Goal: Task Accomplishment & Management: Manage account settings

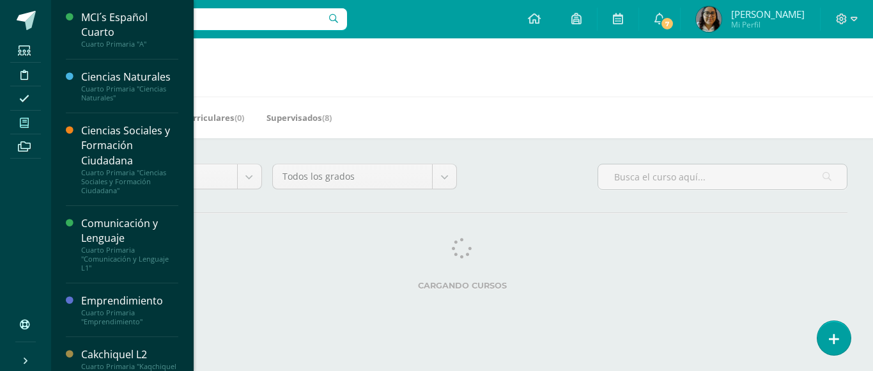
click at [25, 125] on icon at bounding box center [24, 123] width 9 height 10
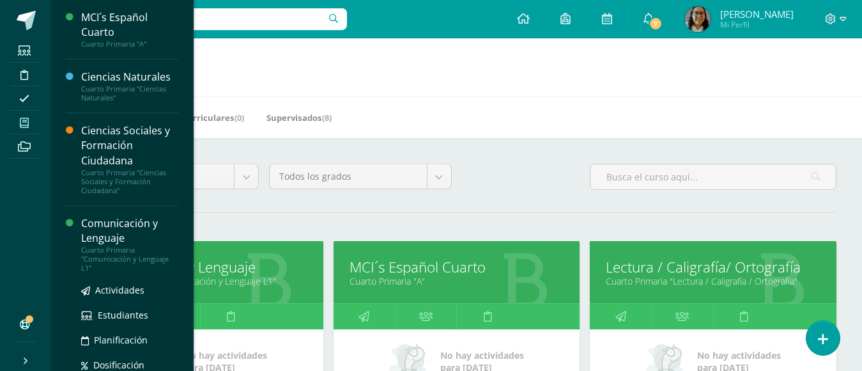
click at [121, 231] on div "Comunicación y Lenguaje" at bounding box center [129, 230] width 97 height 29
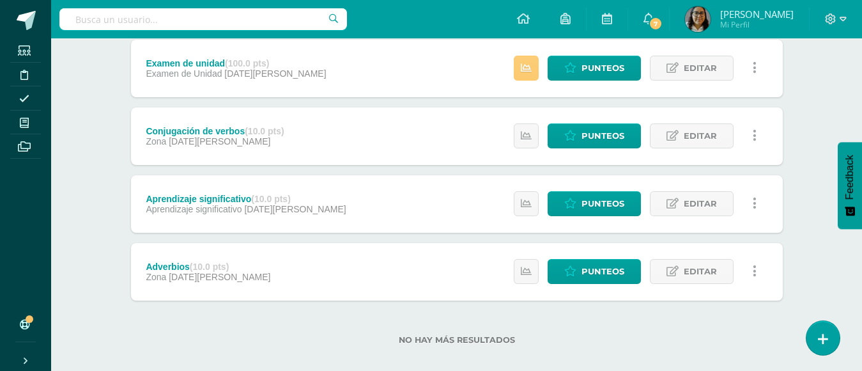
scroll to position [383, 0]
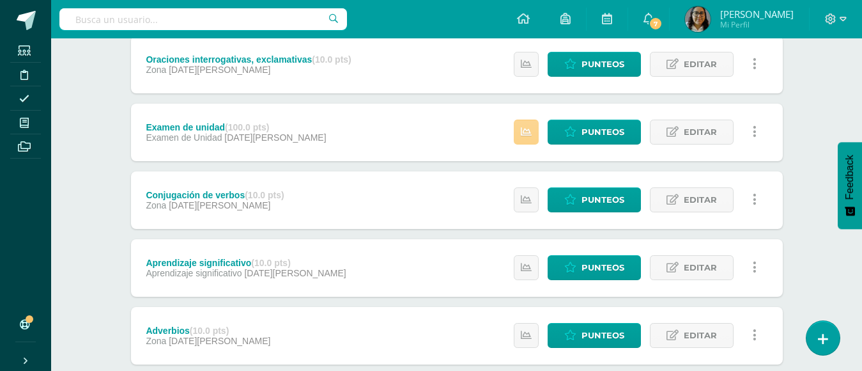
click at [530, 121] on link at bounding box center [526, 131] width 25 height 25
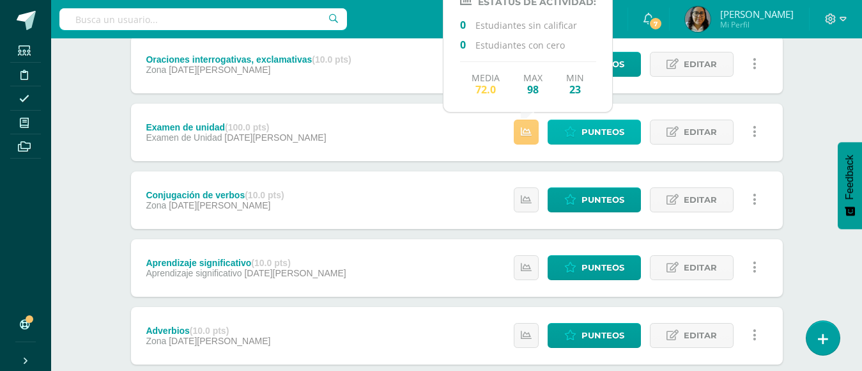
click at [597, 130] on span "Punteos" at bounding box center [602, 132] width 43 height 24
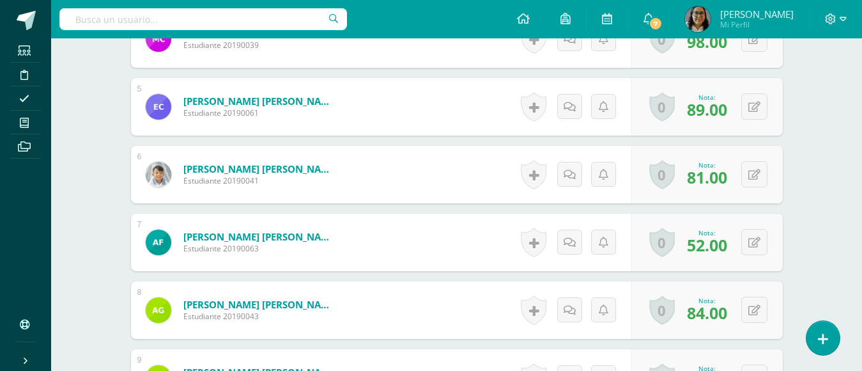
scroll to position [659, 0]
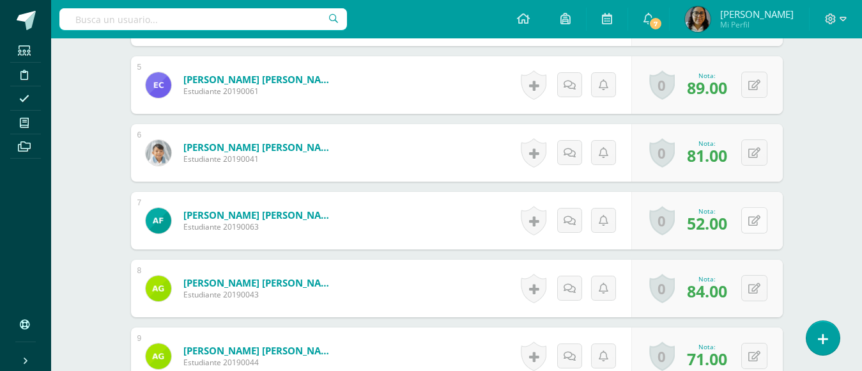
click at [753, 222] on icon at bounding box center [754, 220] width 12 height 11
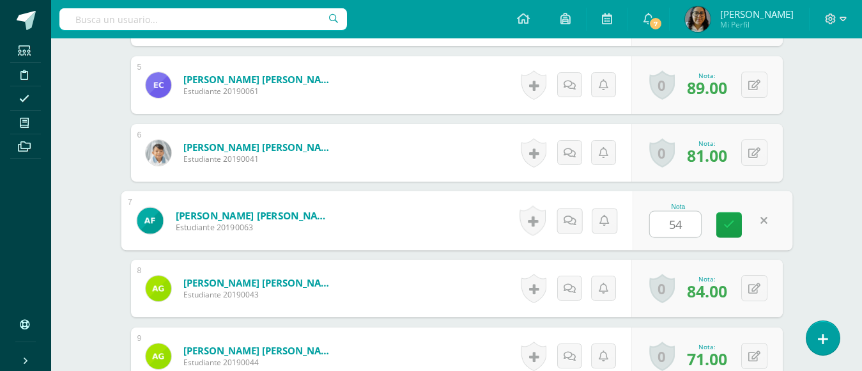
type input "54"
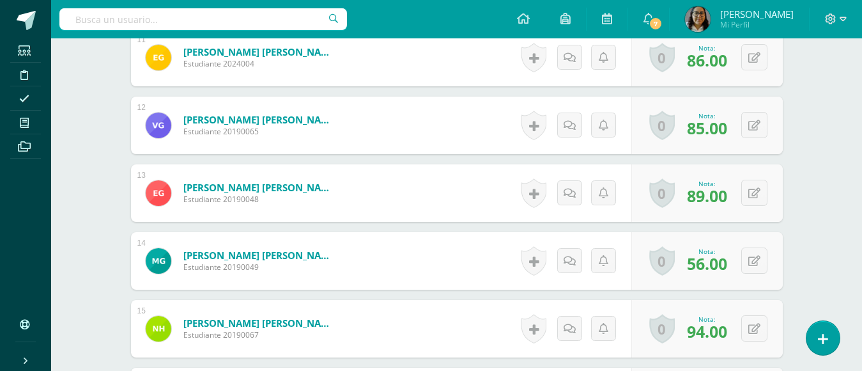
scroll to position [1106, 0]
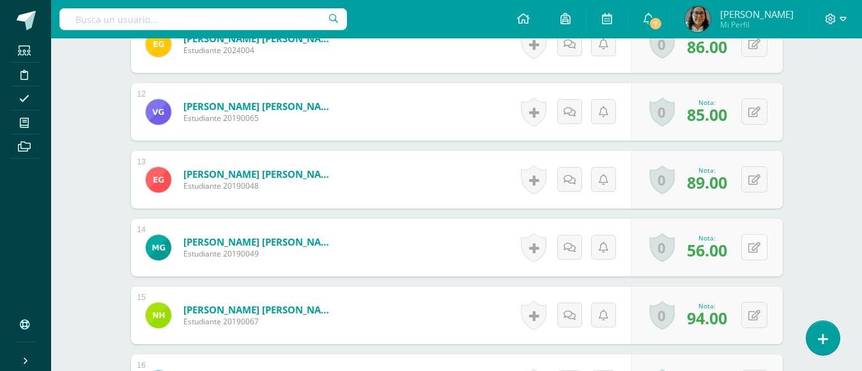
click at [762, 249] on button at bounding box center [754, 247] width 26 height 26
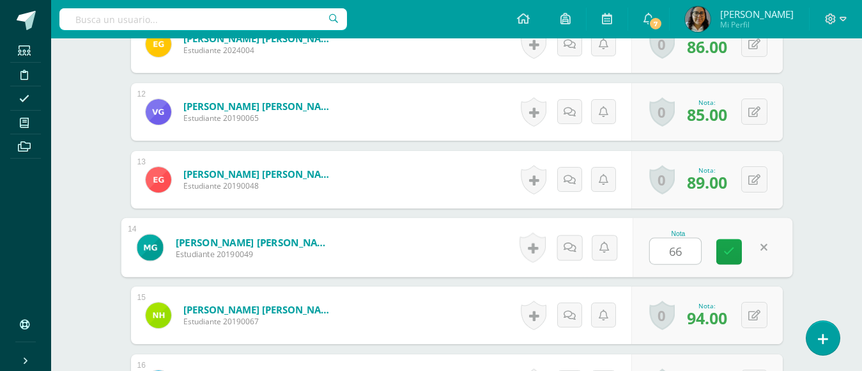
type input "66"
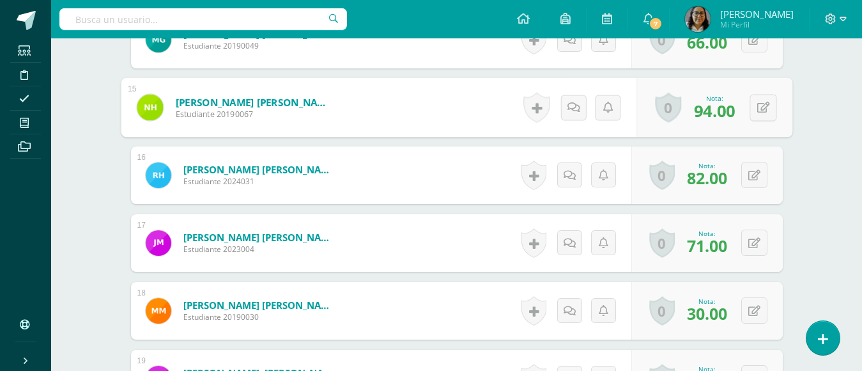
scroll to position [1362, 0]
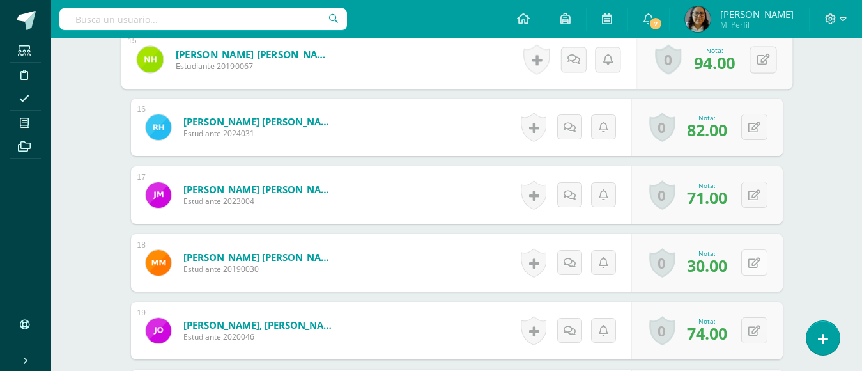
click at [753, 259] on icon at bounding box center [754, 262] width 12 height 11
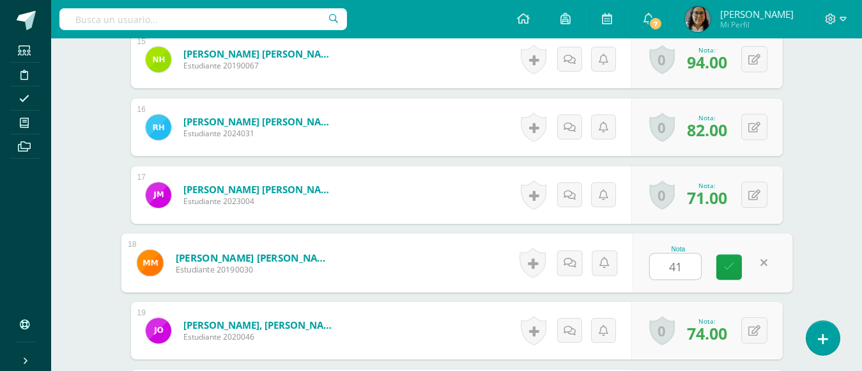
type input "41"
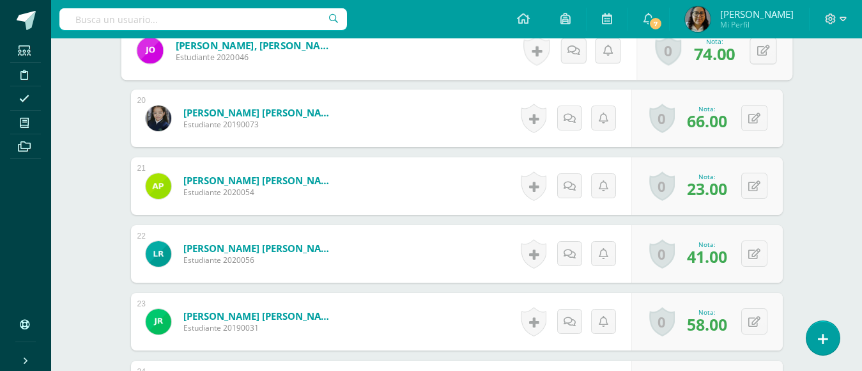
scroll to position [1681, 0]
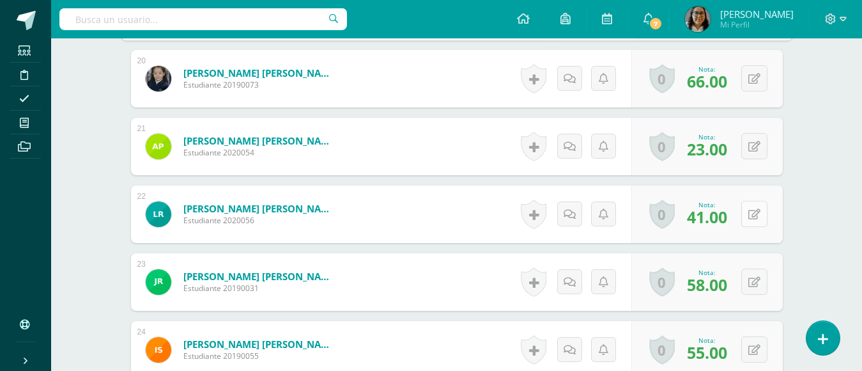
click at [755, 219] on icon at bounding box center [754, 214] width 12 height 11
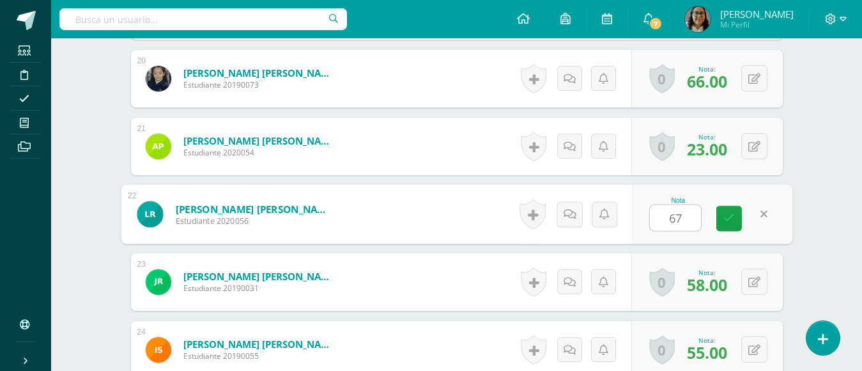
type input "67"
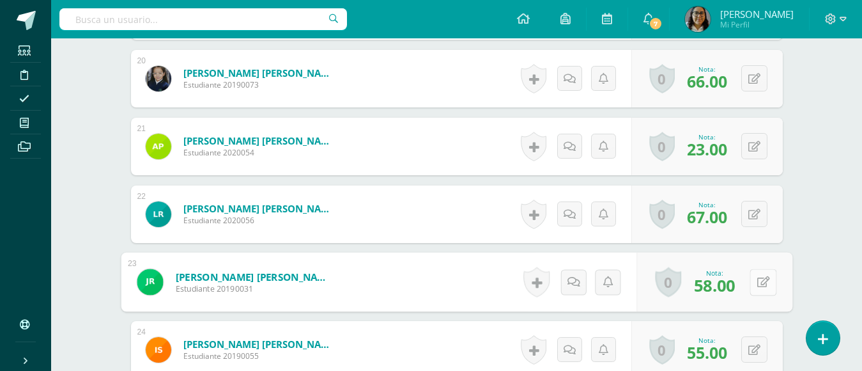
click at [768, 285] on icon at bounding box center [762, 281] width 13 height 11
type input "79"
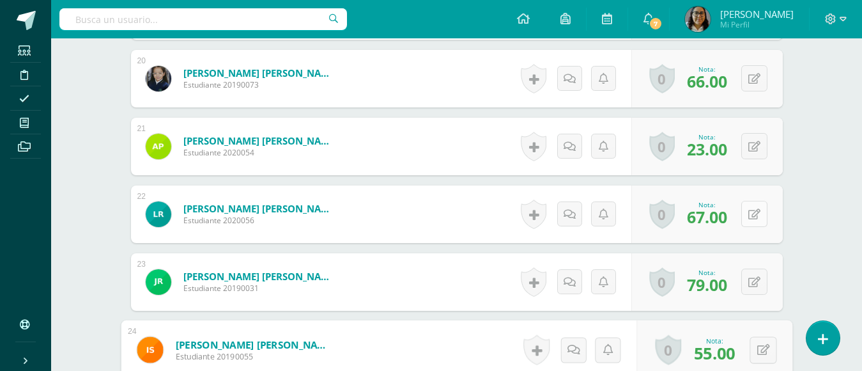
click at [762, 226] on button at bounding box center [754, 214] width 26 height 26
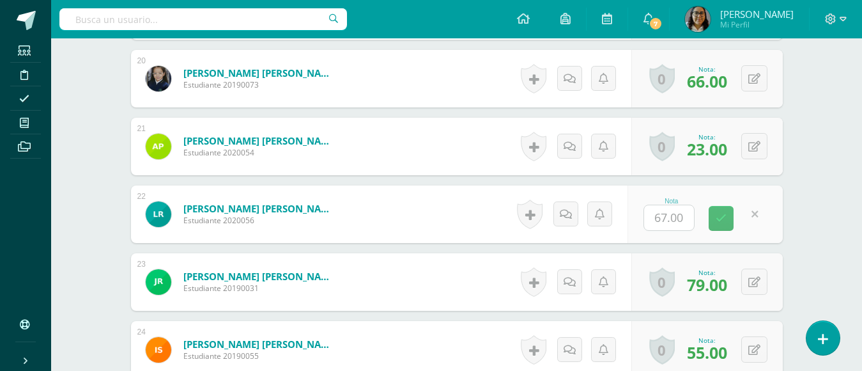
scroll to position [1809, 0]
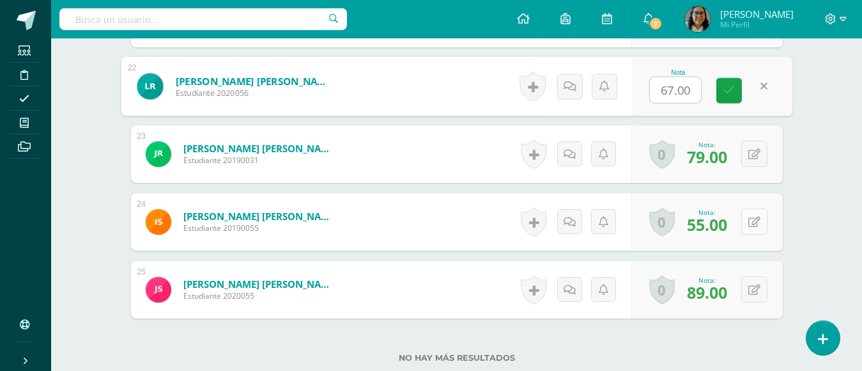
click at [758, 220] on icon at bounding box center [754, 222] width 12 height 11
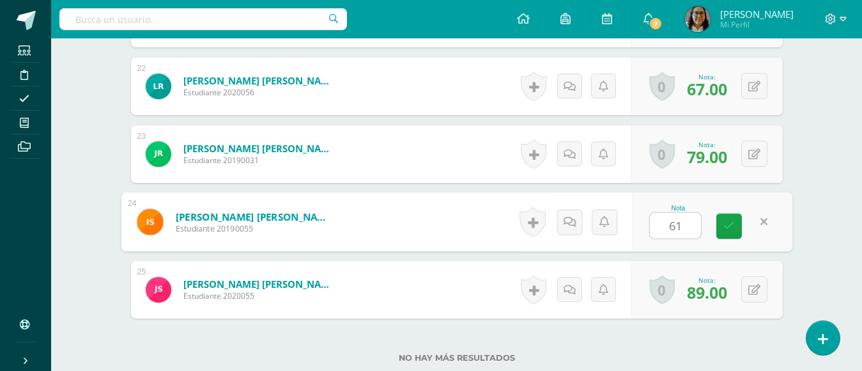
type input "61"
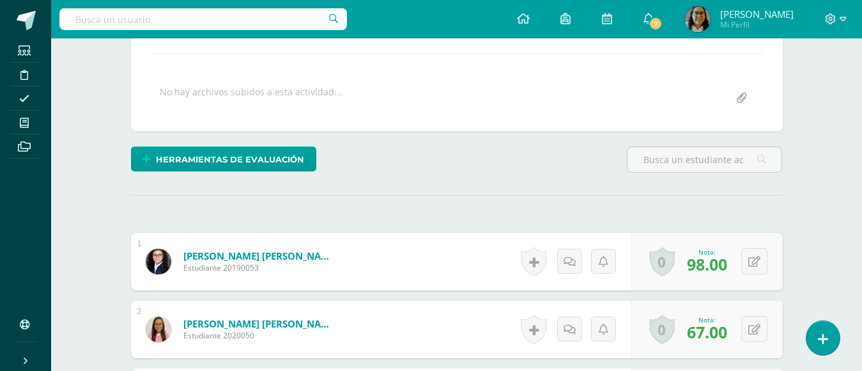
scroll to position [0, 0]
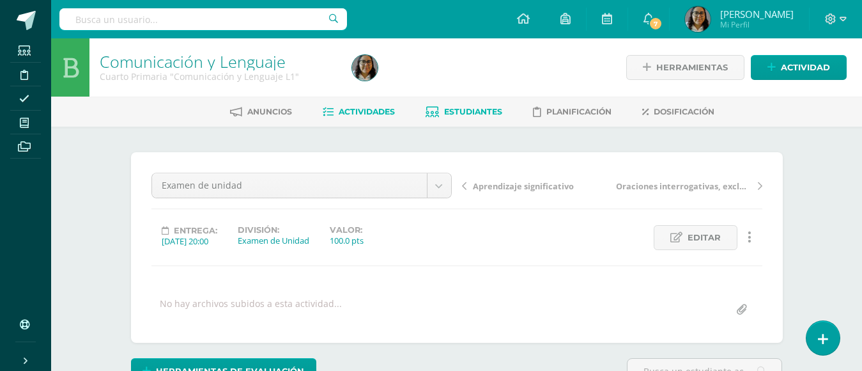
click at [480, 110] on span "Estudiantes" at bounding box center [473, 112] width 58 height 10
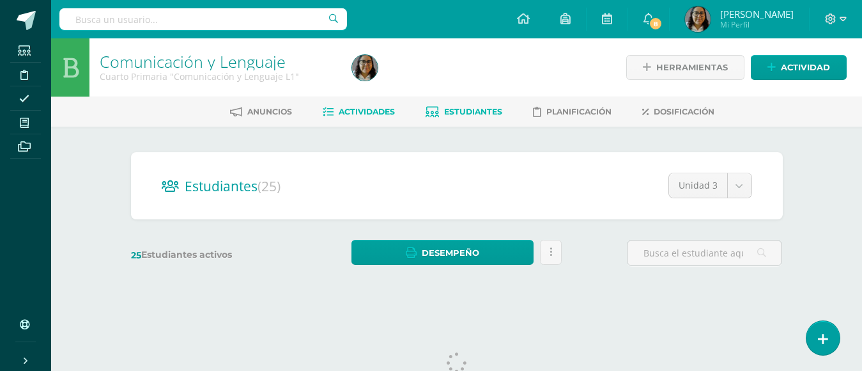
click at [374, 111] on span "Actividades" at bounding box center [367, 112] width 56 height 10
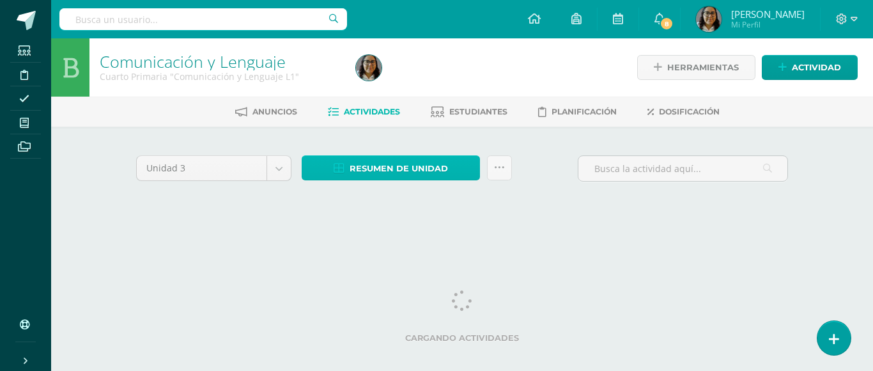
click at [398, 167] on span "Resumen de unidad" at bounding box center [398, 169] width 98 height 24
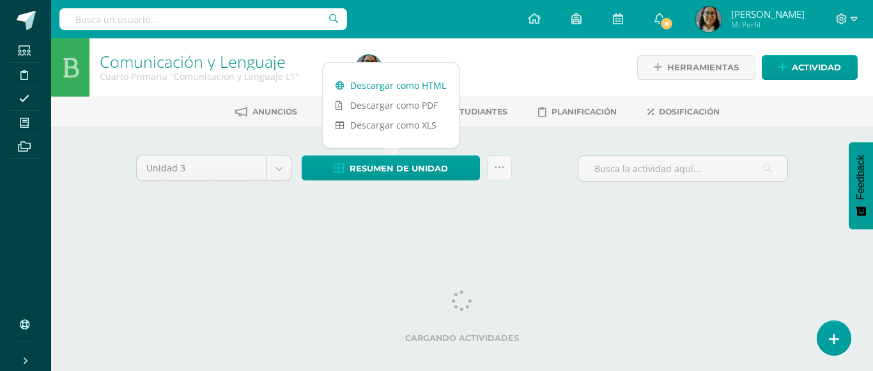
click at [385, 79] on link "Descargar como HTML" at bounding box center [391, 85] width 136 height 20
